Goal: Task Accomplishment & Management: Manage account settings

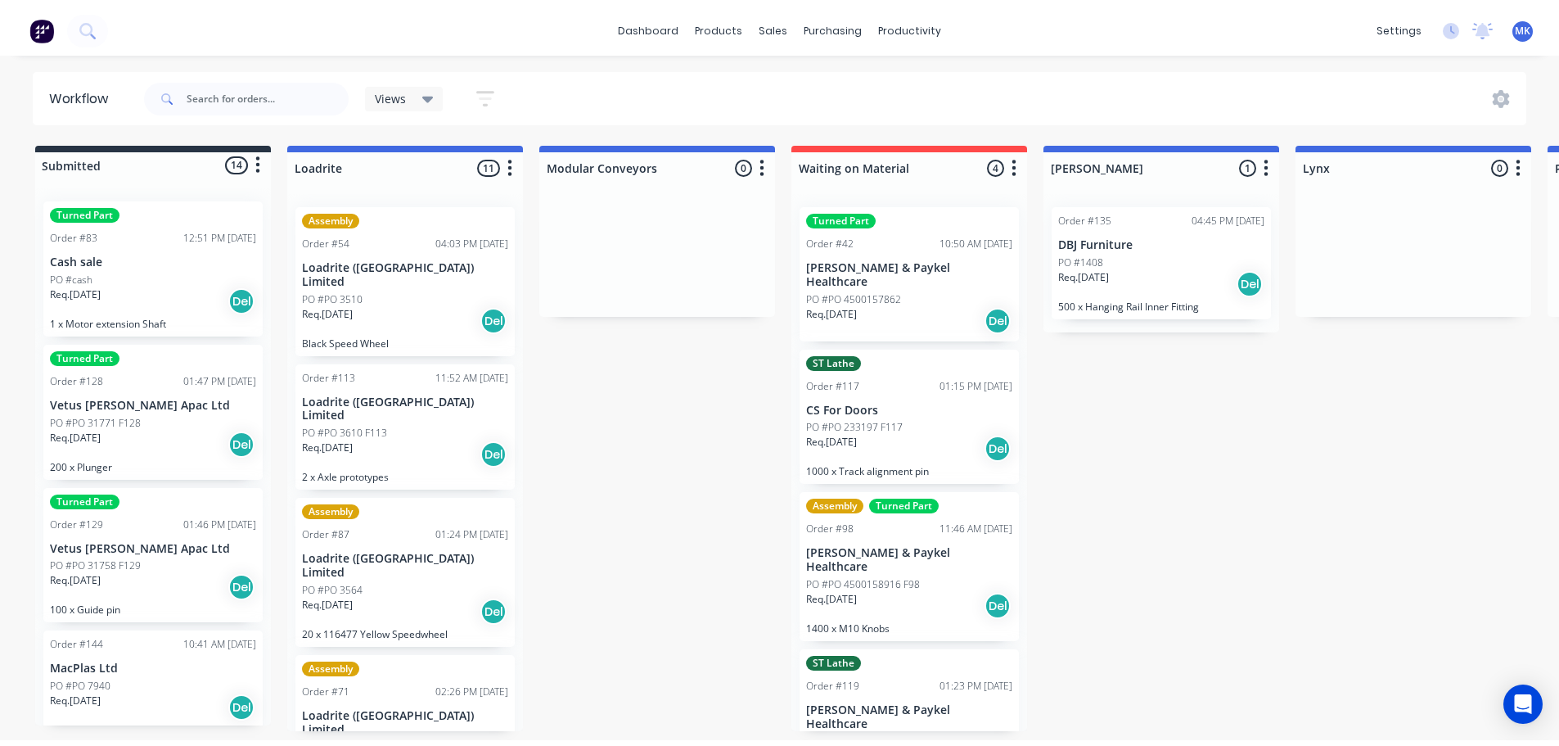
scroll to position [26, 0]
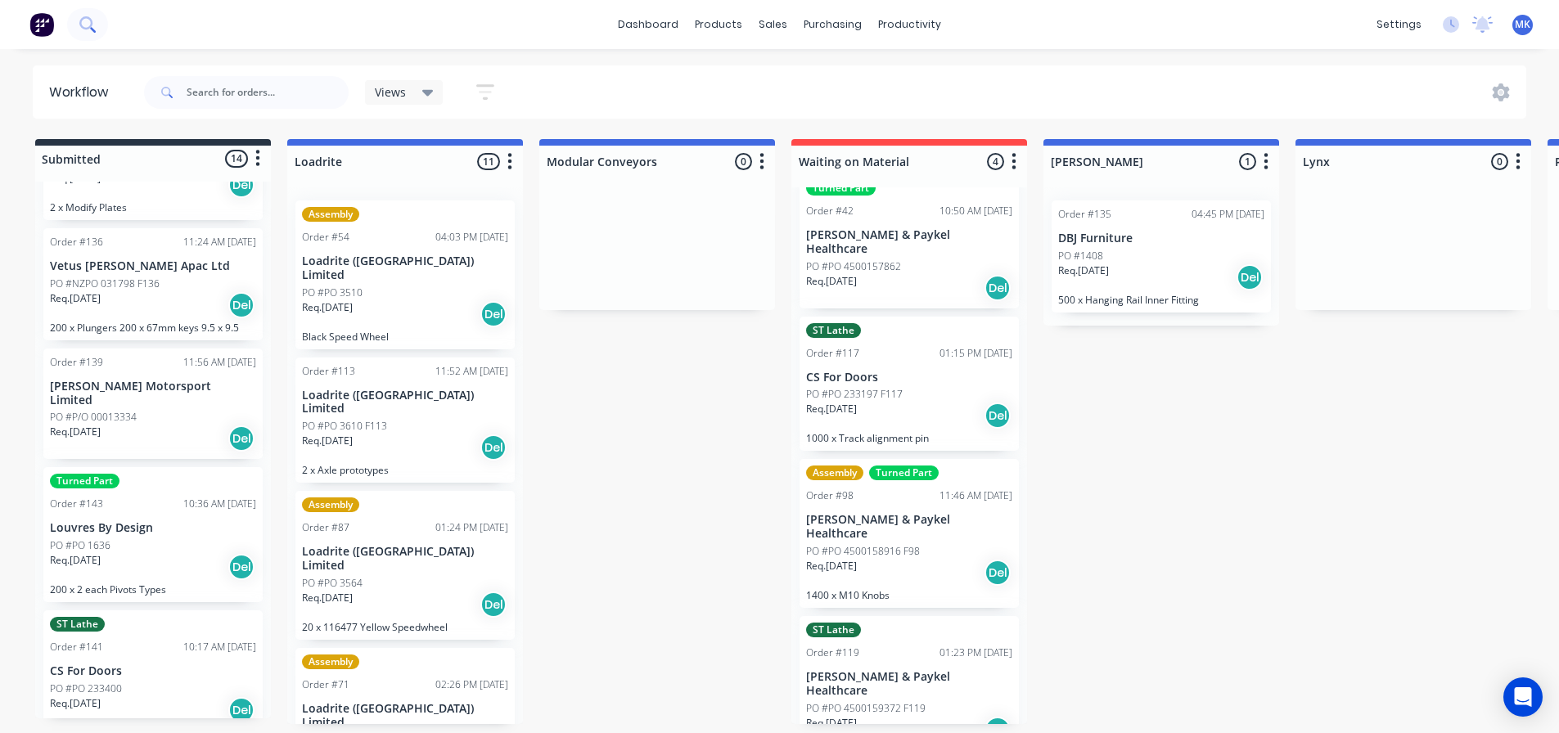
click at [107, 29] on button at bounding box center [87, 24] width 41 height 33
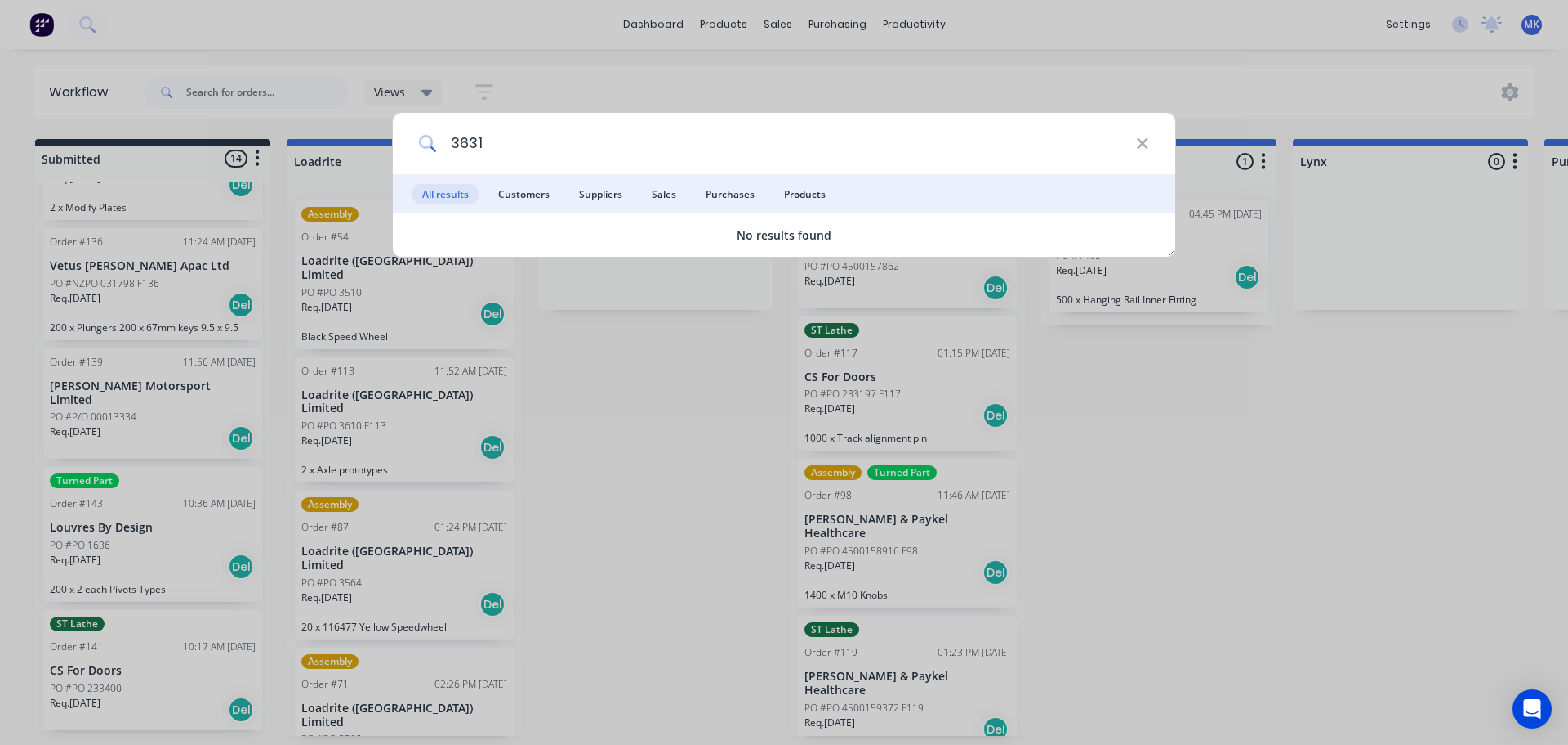
drag, startPoint x: 488, startPoint y: 145, endPoint x: 376, endPoint y: 137, distance: 112.3
click at [376, 138] on div "3631 All results Customers Suppliers Sales Purchases Products No results found" at bounding box center [784, 372] width 1568 height 745
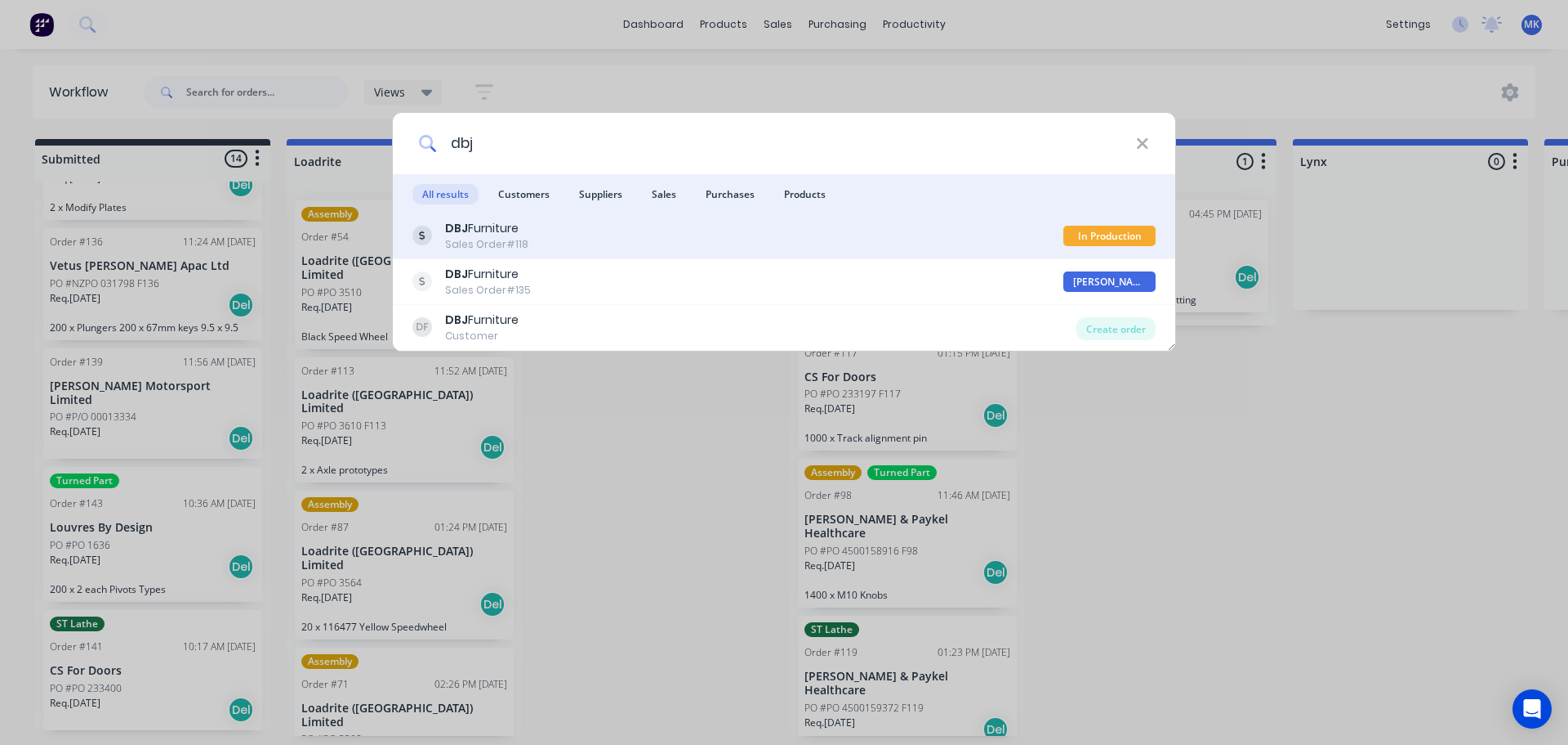
type input "dbj"
click at [535, 235] on div "DBJ Furniture Sales Order #118" at bounding box center [738, 236] width 651 height 32
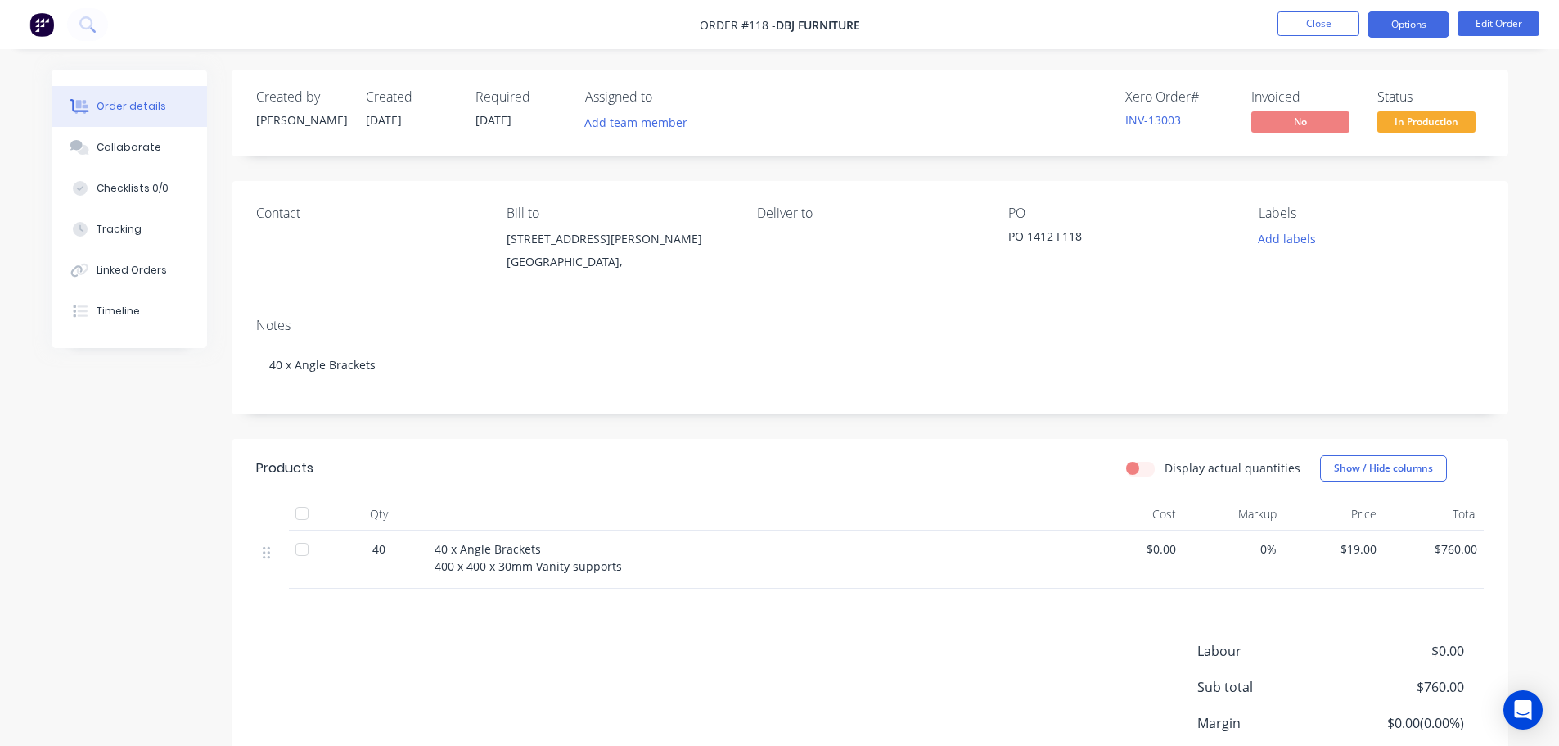
drag, startPoint x: 1398, startPoint y: 28, endPoint x: 1392, endPoint y: 45, distance: 18.1
click at [1398, 29] on button "Options" at bounding box center [1409, 24] width 82 height 26
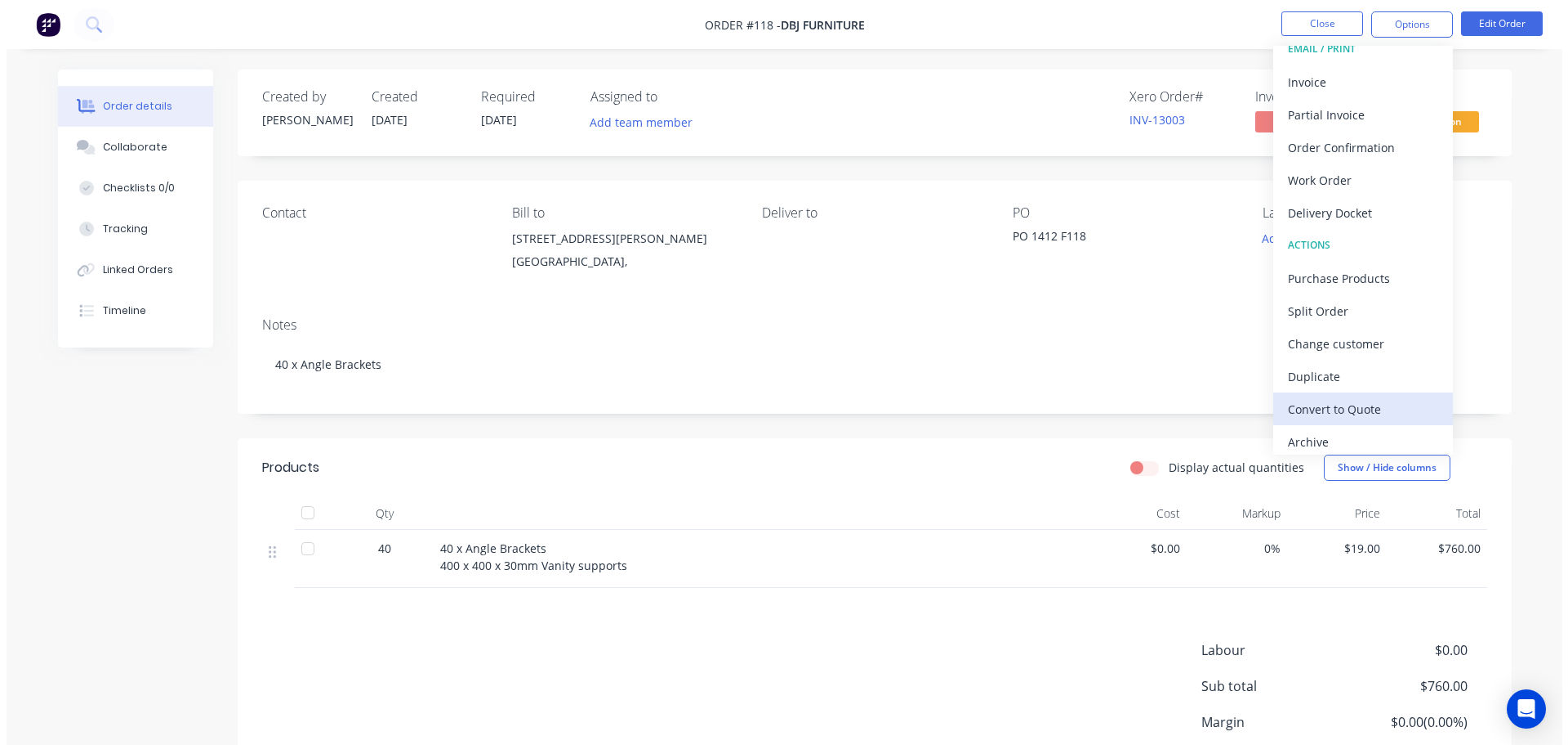
scroll to position [25, 0]
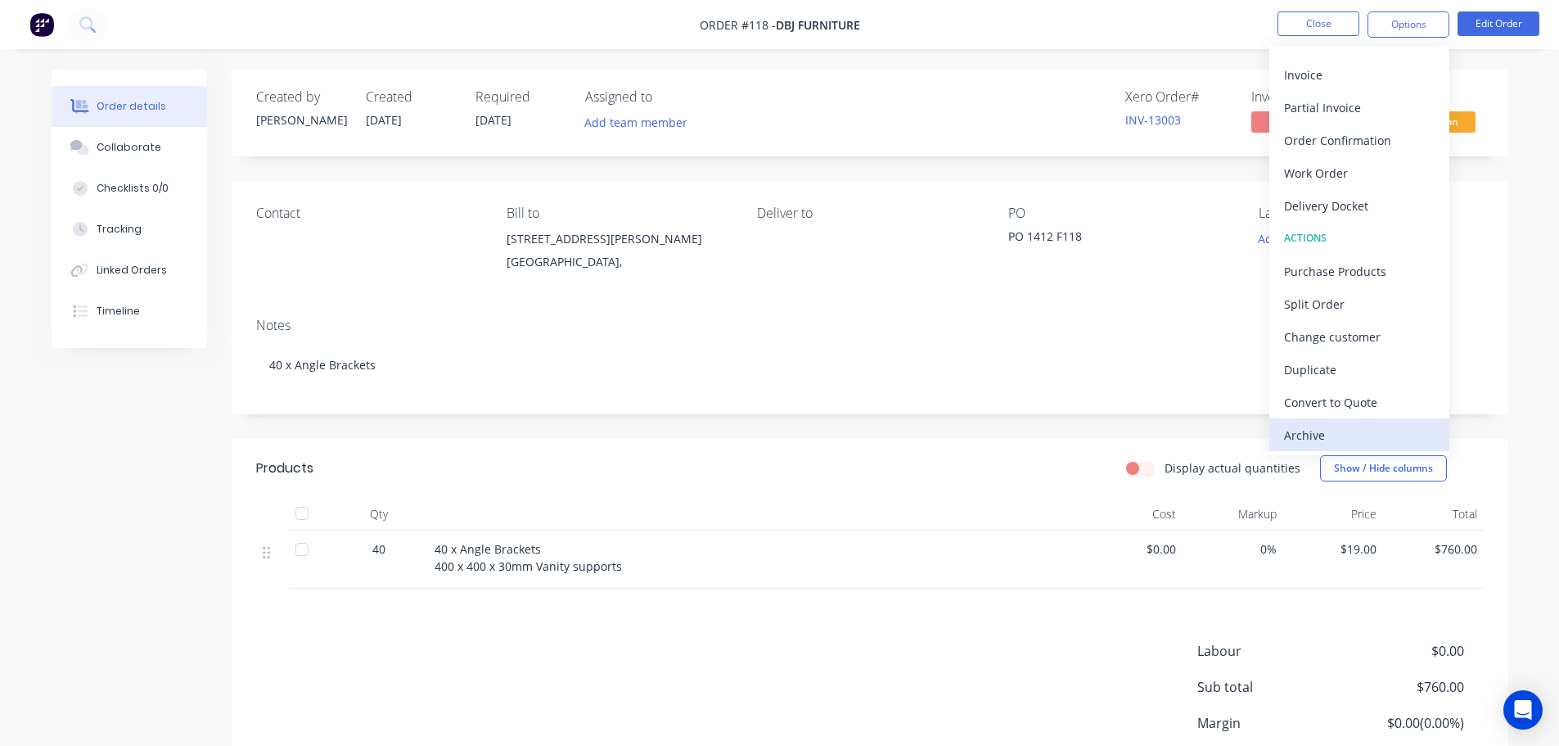
drag, startPoint x: 1323, startPoint y: 430, endPoint x: 1306, endPoint y: 407, distance: 28.8
click at [1322, 430] on div "Archive" at bounding box center [1359, 435] width 151 height 24
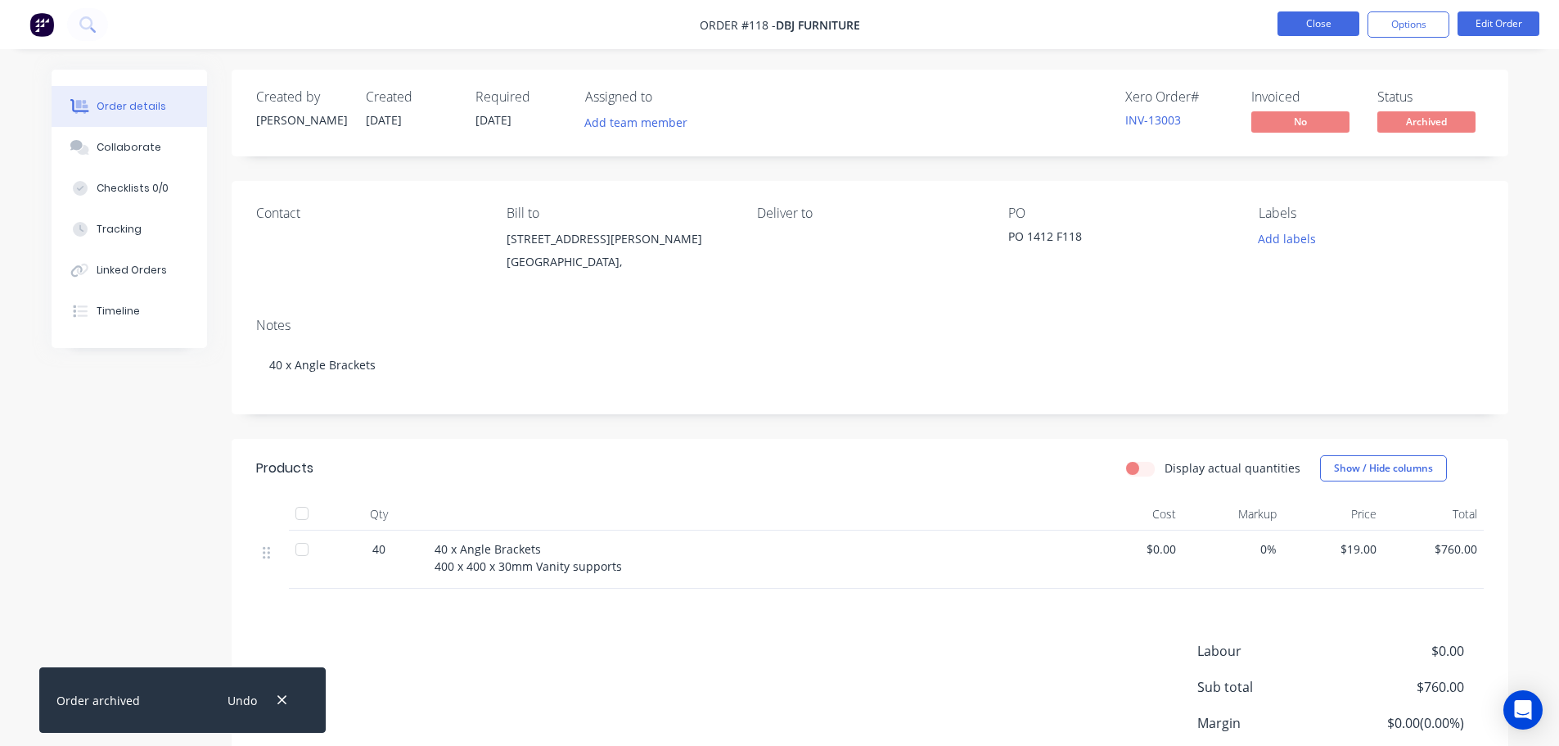
click at [1313, 23] on button "Close" at bounding box center [1319, 23] width 82 height 25
